Goal: Task Accomplishment & Management: Use online tool/utility

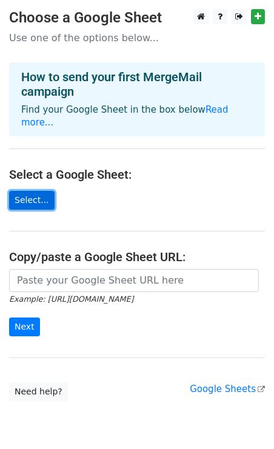
click at [24, 191] on link "Select..." at bounding box center [31, 200] width 45 height 19
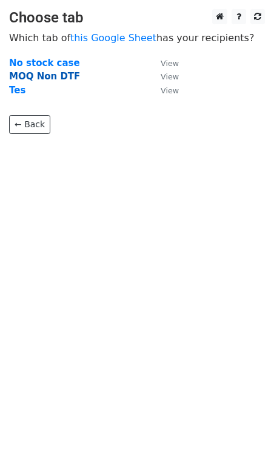
click at [37, 76] on strong "MOQ Non DTF" at bounding box center [44, 76] width 71 height 11
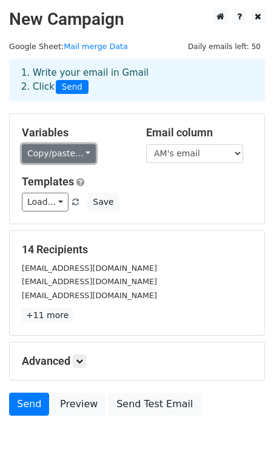
click at [71, 159] on link "Copy/paste..." at bounding box center [59, 153] width 74 height 19
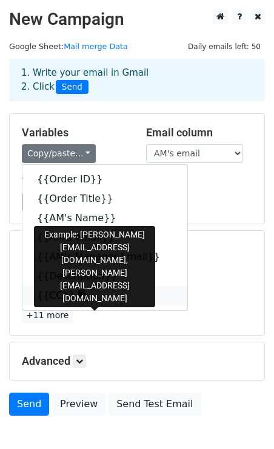
click at [50, 295] on link "{{CC}}" at bounding box center [104, 295] width 165 height 19
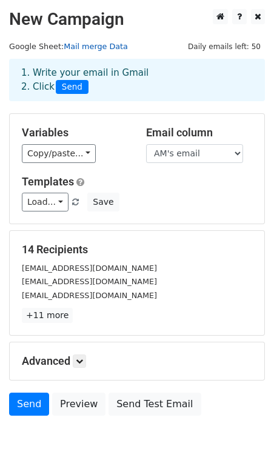
click at [93, 44] on link "Mail merge Data" at bounding box center [96, 46] width 64 height 9
click at [47, 206] on link "Load..." at bounding box center [45, 202] width 47 height 19
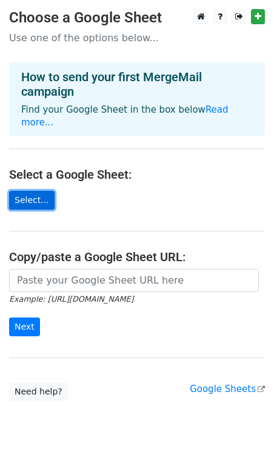
click at [40, 191] on link "Select..." at bounding box center [31, 200] width 45 height 19
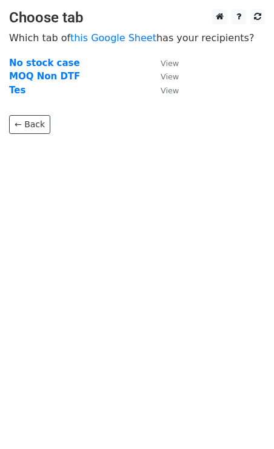
click at [29, 92] on td "Tes" at bounding box center [78, 91] width 139 height 14
click at [12, 91] on strong "Tes" at bounding box center [17, 90] width 16 height 11
click at [11, 92] on strong "Tes" at bounding box center [17, 90] width 16 height 11
click at [17, 90] on strong "Tes" at bounding box center [17, 90] width 16 height 11
click at [168, 88] on small "View" at bounding box center [169, 90] width 18 height 9
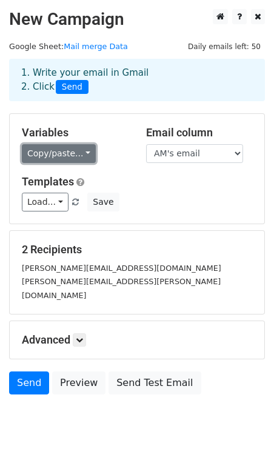
click at [64, 159] on link "Copy/paste..." at bounding box center [59, 153] width 74 height 19
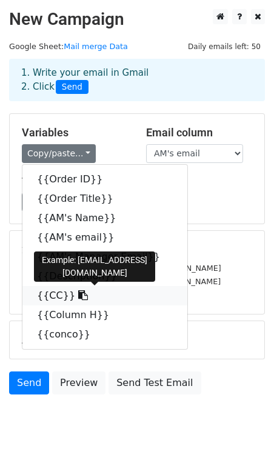
click at [46, 295] on link "{{CC}}" at bounding box center [104, 295] width 165 height 19
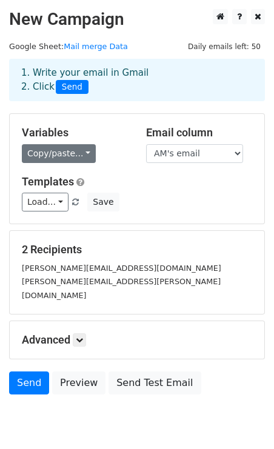
click at [62, 156] on link "Copy/paste..." at bounding box center [59, 153] width 74 height 19
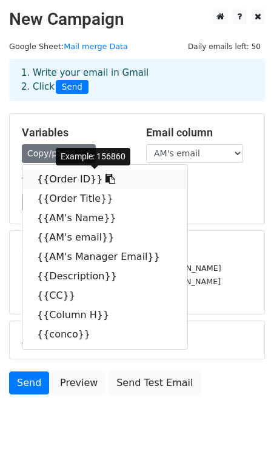
click at [69, 182] on link "{{Order ID}}" at bounding box center [104, 179] width 165 height 19
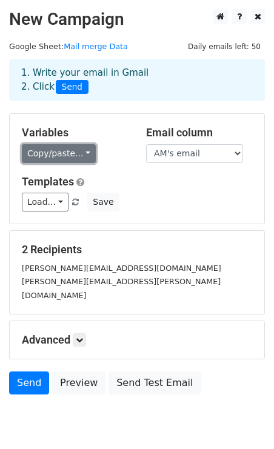
click at [73, 152] on link "Copy/paste..." at bounding box center [59, 153] width 74 height 19
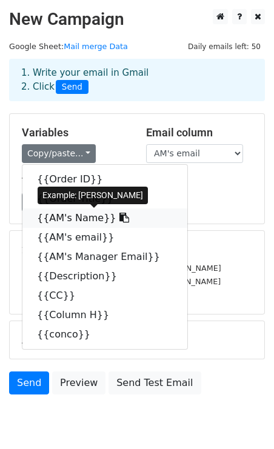
click at [119, 215] on icon at bounding box center [124, 218] width 10 height 10
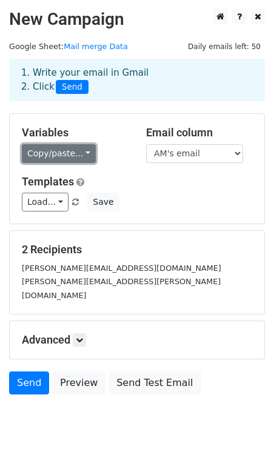
click at [57, 151] on link "Copy/paste..." at bounding box center [59, 153] width 74 height 19
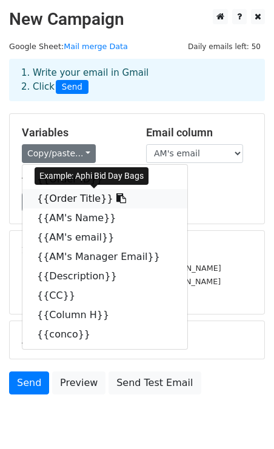
click at [72, 199] on link "{{Order Title}}" at bounding box center [104, 198] width 165 height 19
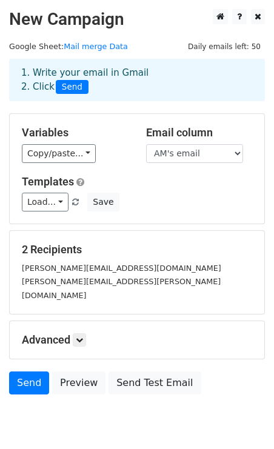
click at [56, 142] on div "Variables Copy/paste... {{Order ID}} {{Order Title}} {{AM's Name}} {{AM's email…" at bounding box center [75, 144] width 124 height 37
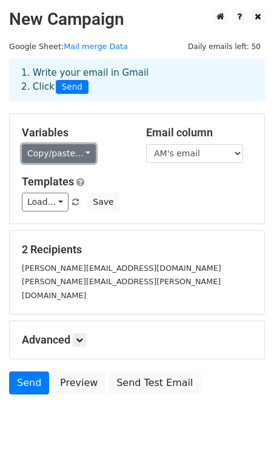
click at [59, 151] on link "Copy/paste..." at bounding box center [59, 153] width 74 height 19
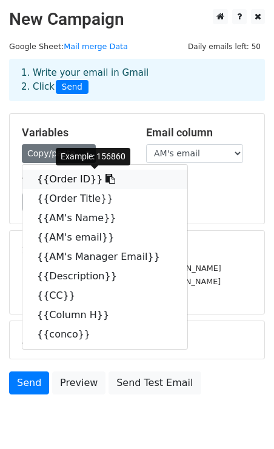
click at [76, 179] on link "{{Order ID}}" at bounding box center [104, 179] width 165 height 19
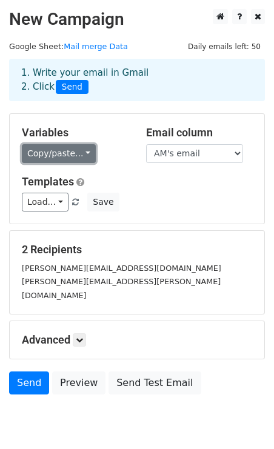
click at [58, 148] on link "Copy/paste..." at bounding box center [59, 153] width 74 height 19
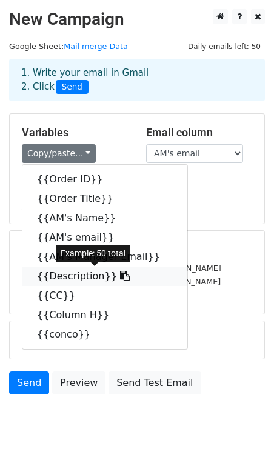
click at [94, 274] on link "{{Description}}" at bounding box center [104, 275] width 165 height 19
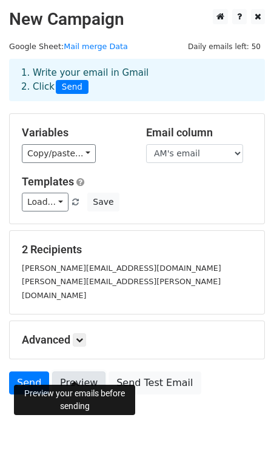
click at [83, 371] on link "Preview" at bounding box center [78, 382] width 53 height 23
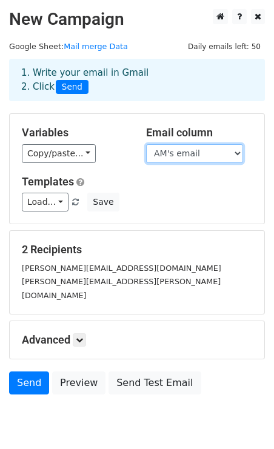
click at [194, 157] on select "Order ID Order Title AM's Name AM's email AM's Manager Email Description CC Col…" at bounding box center [194, 153] width 97 height 19
click at [146, 144] on select "Order ID Order Title AM's Name AM's email AM's Manager Email Description CC Col…" at bounding box center [194, 153] width 97 height 19
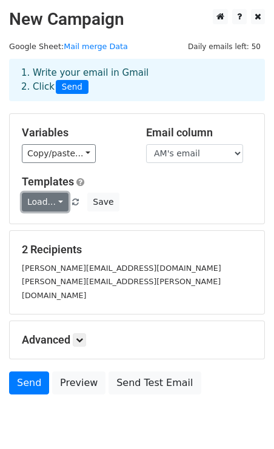
click at [58, 203] on link "Load..." at bounding box center [45, 202] width 47 height 19
click at [170, 185] on h5 "Templates" at bounding box center [137, 181] width 230 height 13
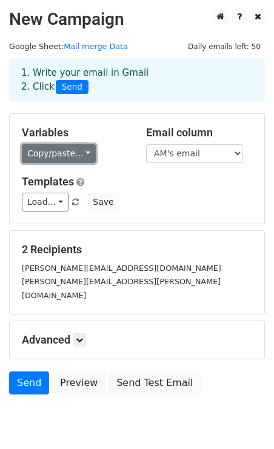
click at [51, 150] on link "Copy/paste..." at bounding box center [59, 153] width 74 height 19
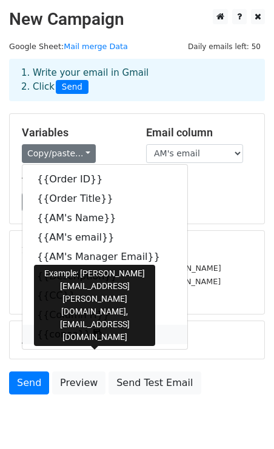
click at [54, 335] on link "{{conco}}" at bounding box center [104, 334] width 165 height 19
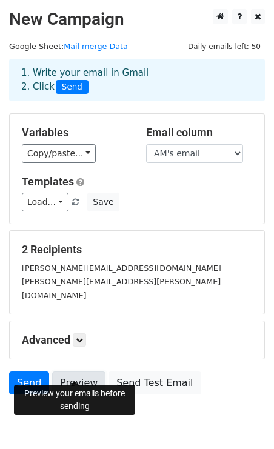
click at [79, 377] on link "Preview" at bounding box center [78, 382] width 53 height 23
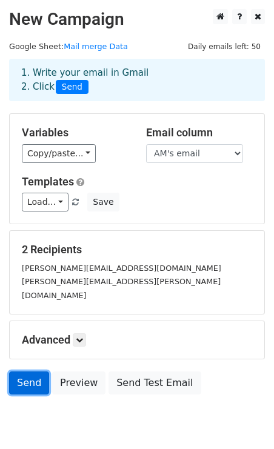
click at [37, 371] on link "Send" at bounding box center [29, 382] width 40 height 23
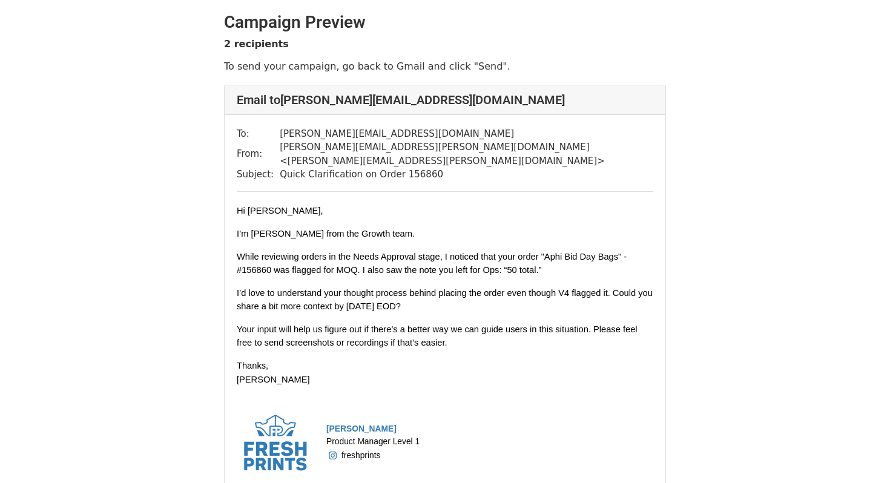
click at [368, 145] on td "ankitha.gudla@freshprints.com < ankitha.gudla@freshprints.com >" at bounding box center [467, 153] width 374 height 27
click at [383, 134] on td "[PERSON_NAME][EMAIL_ADDRESS][DOMAIN_NAME]" at bounding box center [467, 134] width 374 height 14
click at [401, 132] on td "[PERSON_NAME][EMAIL_ADDRESS][DOMAIN_NAME]" at bounding box center [467, 134] width 374 height 14
